Goal: Communication & Community: Participate in discussion

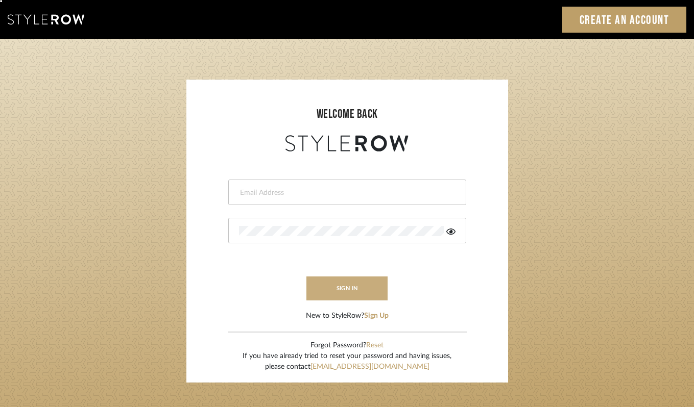
type input "[PERSON_NAME][EMAIL_ADDRESS][DOMAIN_NAME]"
click at [344, 284] on button "sign in" at bounding box center [347, 289] width 82 height 24
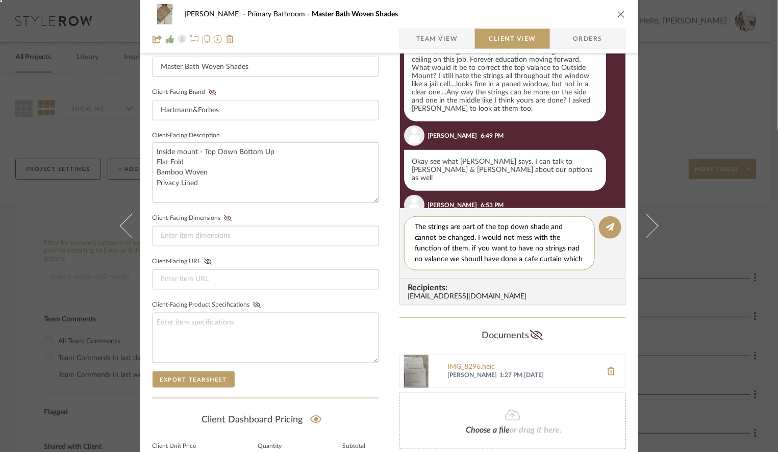
scroll to position [9, 0]
click at [470, 249] on textarea "The strings are part of the top down shade and cannot be changed. I would not m…" at bounding box center [503, 243] width 177 height 43
click at [516, 258] on textarea "The strings are part of the top down shade and cannot be changed. I would not m…" at bounding box center [503, 243] width 177 height 43
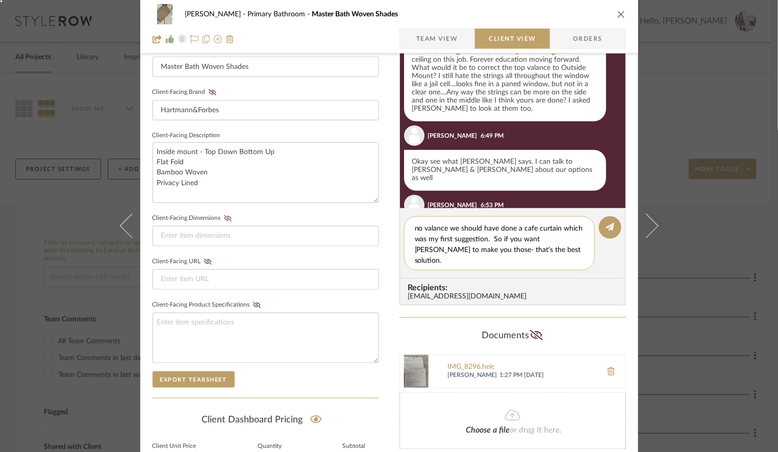
click at [465, 257] on textarea "The strings are part of the top down shade and cannot be changed. I would not m…" at bounding box center [503, 243] width 177 height 43
type textarea "The strings are part of the top down shade and cannot be changed. I would not m…"
click at [607, 231] on button at bounding box center [610, 227] width 22 height 22
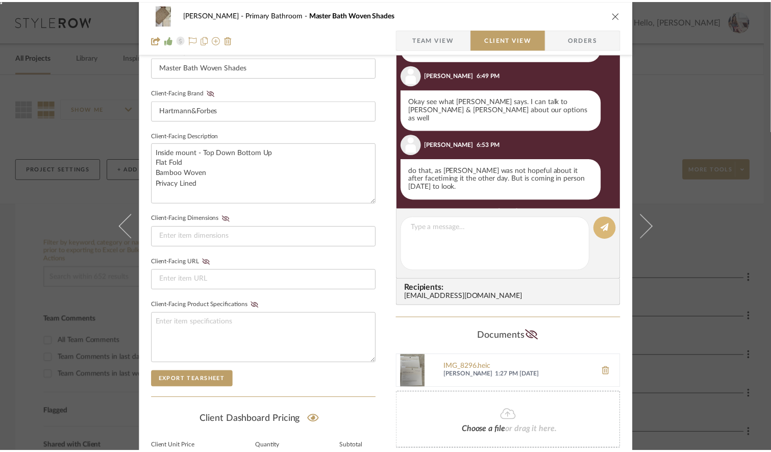
scroll to position [1714, 0]
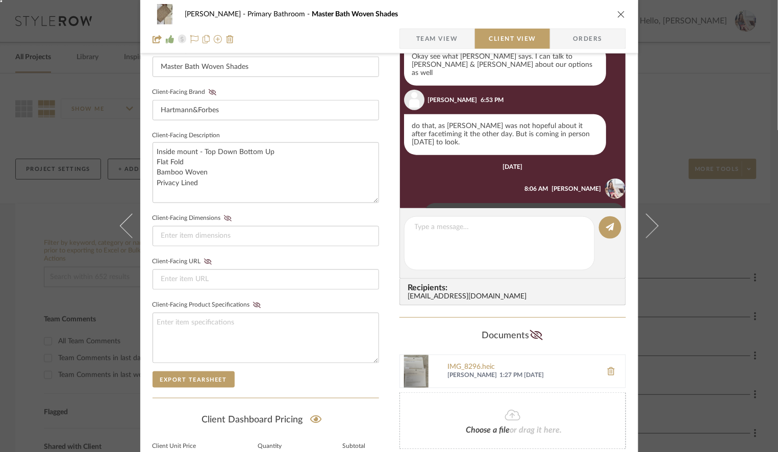
click at [412, 231] on icon at bounding box center [413, 235] width 3 height 8
click at [375, 153] on span "Edit Message" at bounding box center [358, 154] width 42 height 9
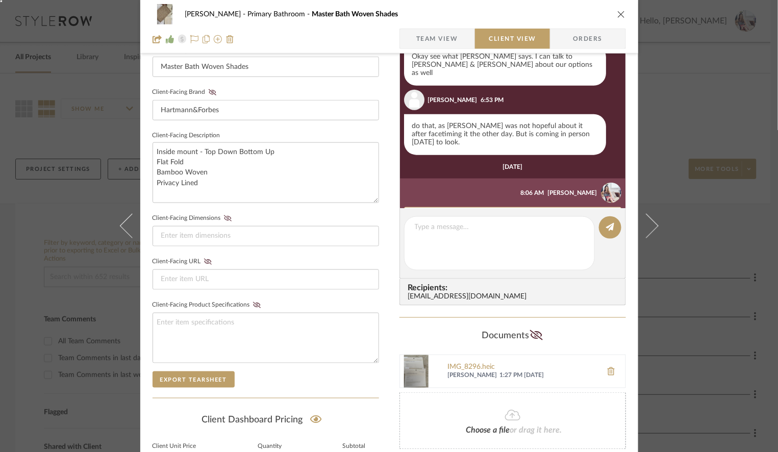
click at [466, 212] on textarea "The strings are part of the top down shade and cannot be changed. I would not m…" at bounding box center [513, 232] width 208 height 41
type textarea "The strings are part of the top down shade and cannot be changed. I would not m…"
click at [594, 207] on div "The strings are part of the top down shade and cannot be changed. I would not m…" at bounding box center [512, 237] width 217 height 61
click at [593, 261] on button "SAVE CHANGES" at bounding box center [599, 264] width 46 height 7
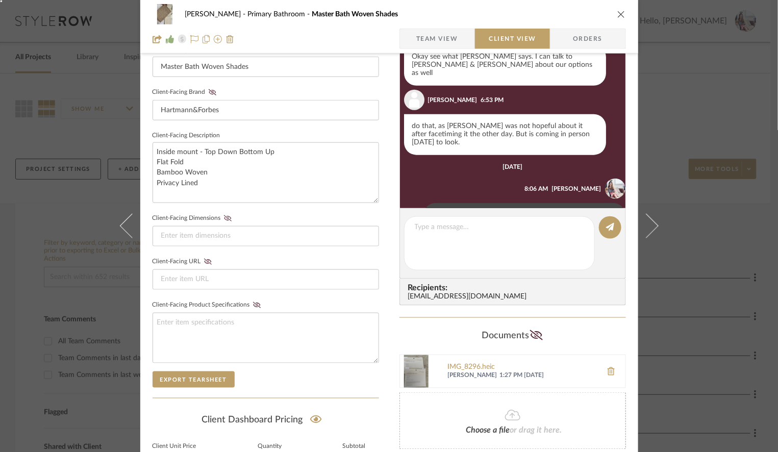
click at [683, 124] on div "Guerin Primary Bathroom Master Bath Woven Shades Team View Client View Orders 1…" at bounding box center [389, 226] width 778 height 452
